Goal: Transaction & Acquisition: Purchase product/service

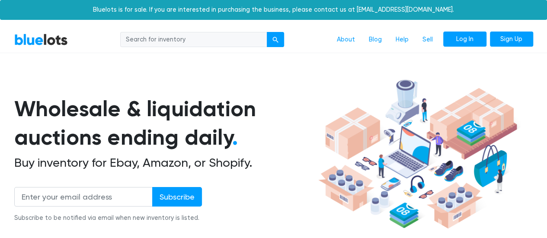
click at [468, 40] on link "Log In" at bounding box center [464, 40] width 43 height 16
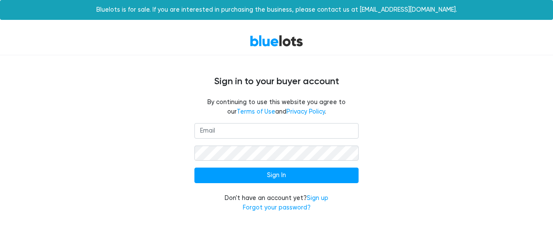
click at [258, 126] on input "email" at bounding box center [277, 131] width 164 height 16
type input "dyaalex123@gmail.com"
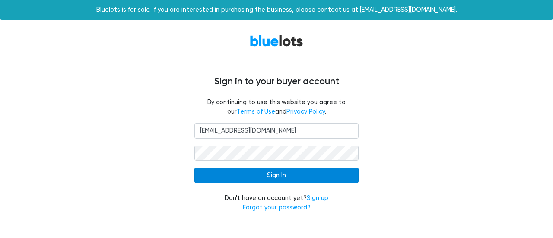
click at [291, 176] on input "Sign In" at bounding box center [277, 176] width 164 height 16
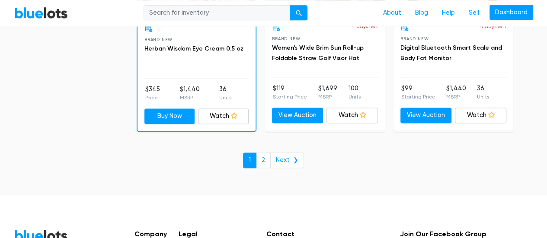
scroll to position [3805, 0]
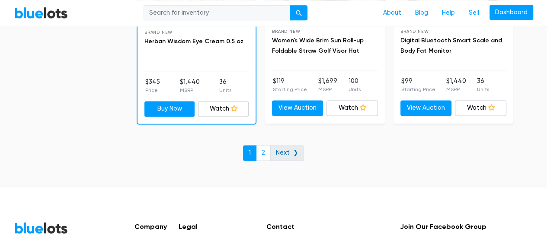
click at [284, 147] on link "Next ❯" at bounding box center [287, 153] width 34 height 16
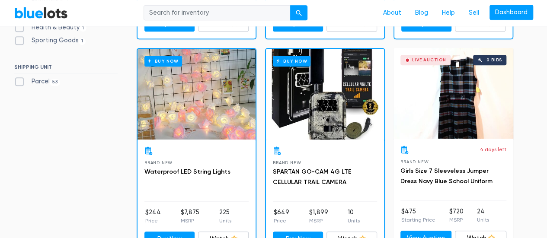
scroll to position [303, 0]
